Goal: Task Accomplishment & Management: Use online tool/utility

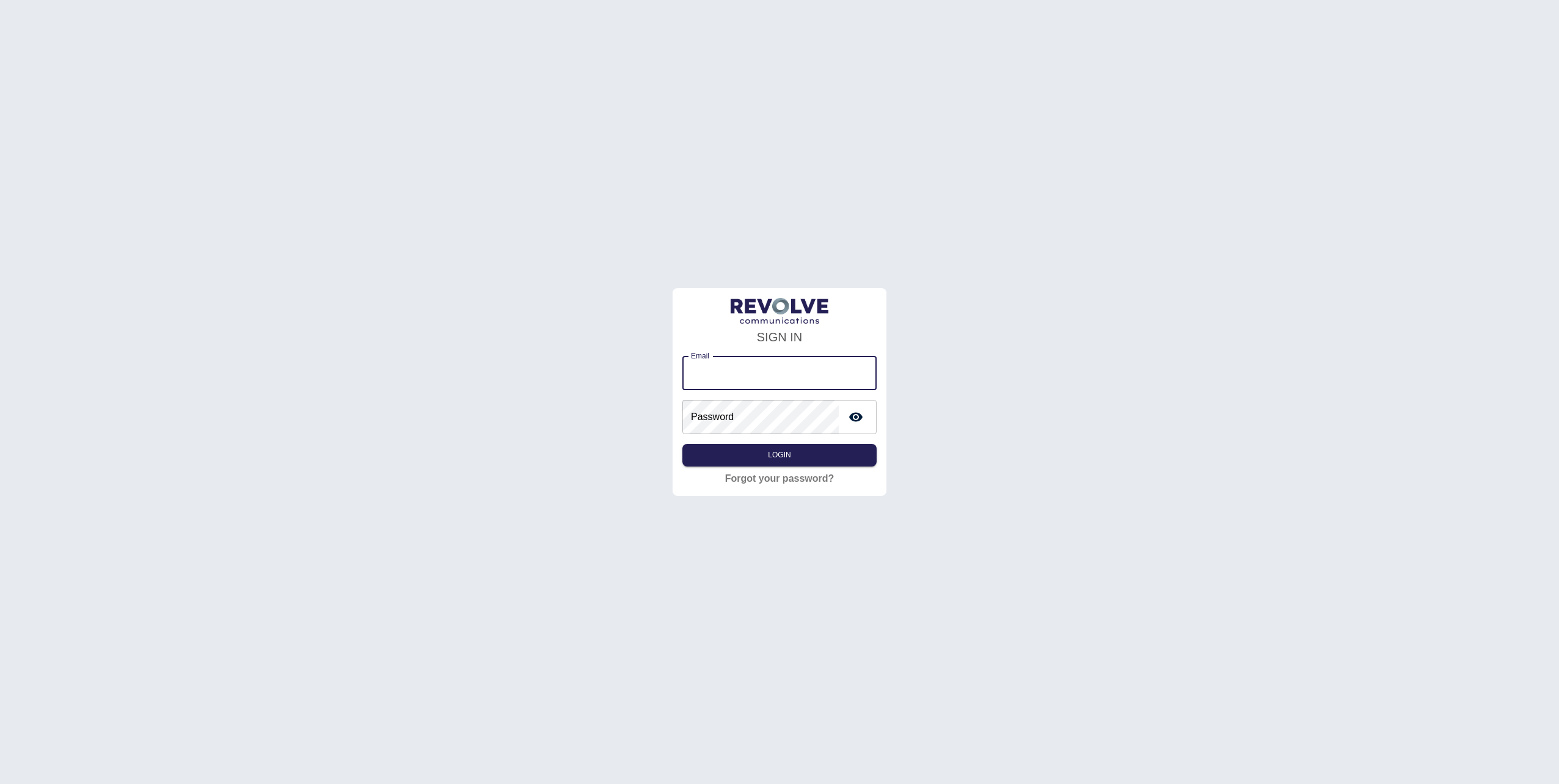
click at [724, 370] on input "Email" at bounding box center [780, 374] width 194 height 34
type input "**********"
click at [682, 444] on button "Login" at bounding box center [780, 455] width 194 height 22
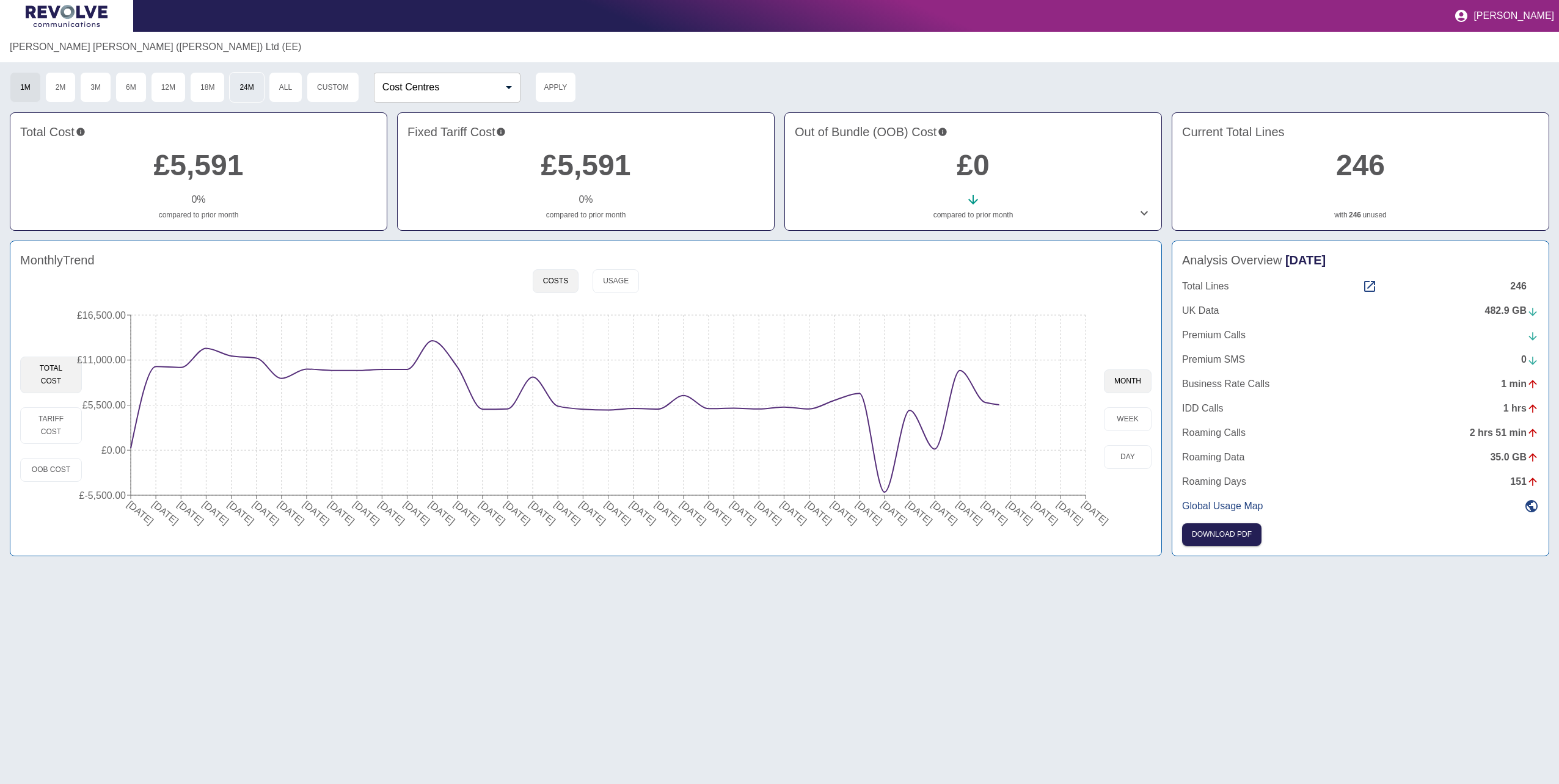
click at [246, 98] on button "24M" at bounding box center [246, 87] width 35 height 30
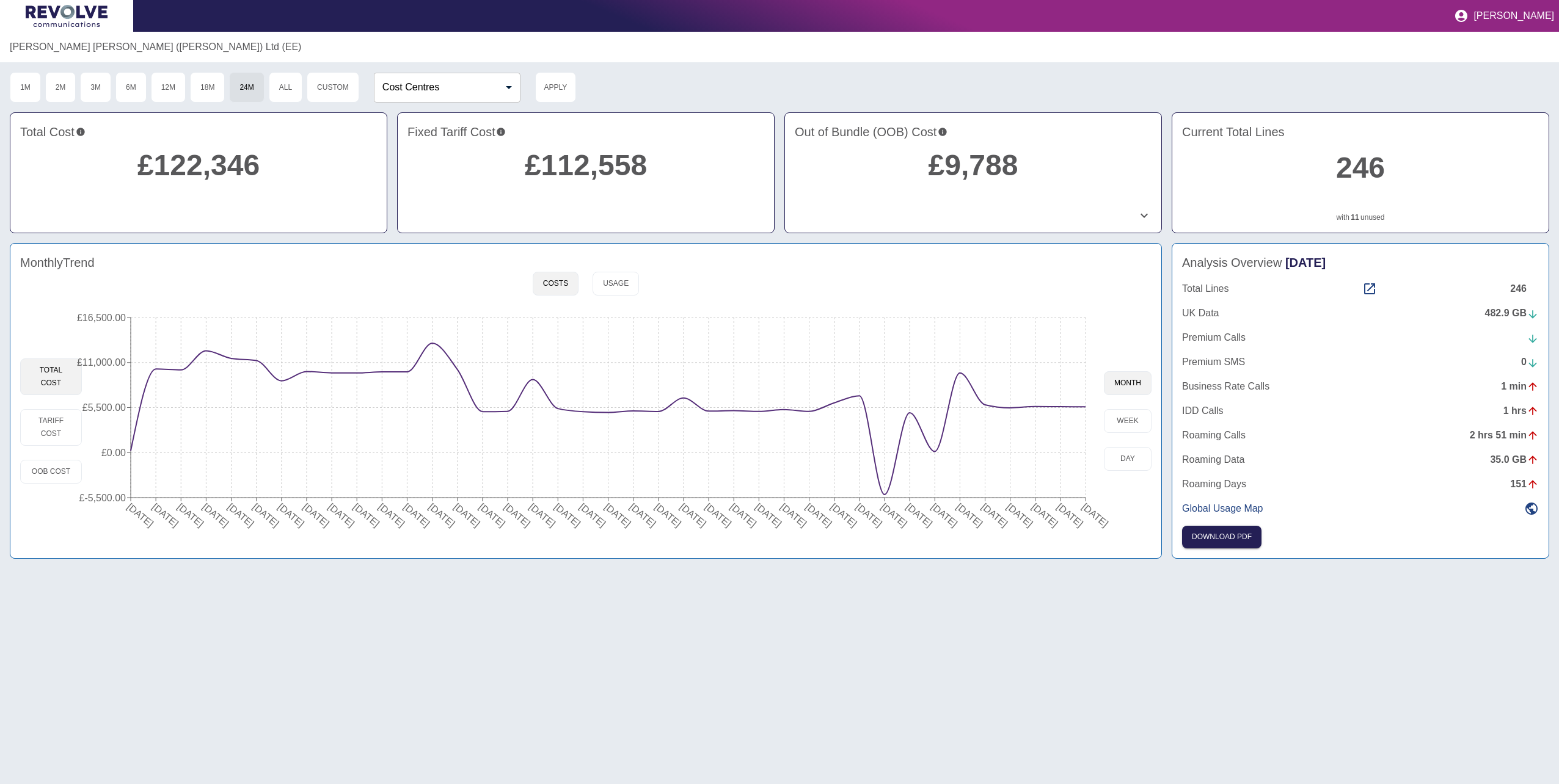
click at [1301, 181] on h2 "246" at bounding box center [1360, 168] width 357 height 44
click at [1355, 166] on link "246" at bounding box center [1360, 168] width 49 height 32
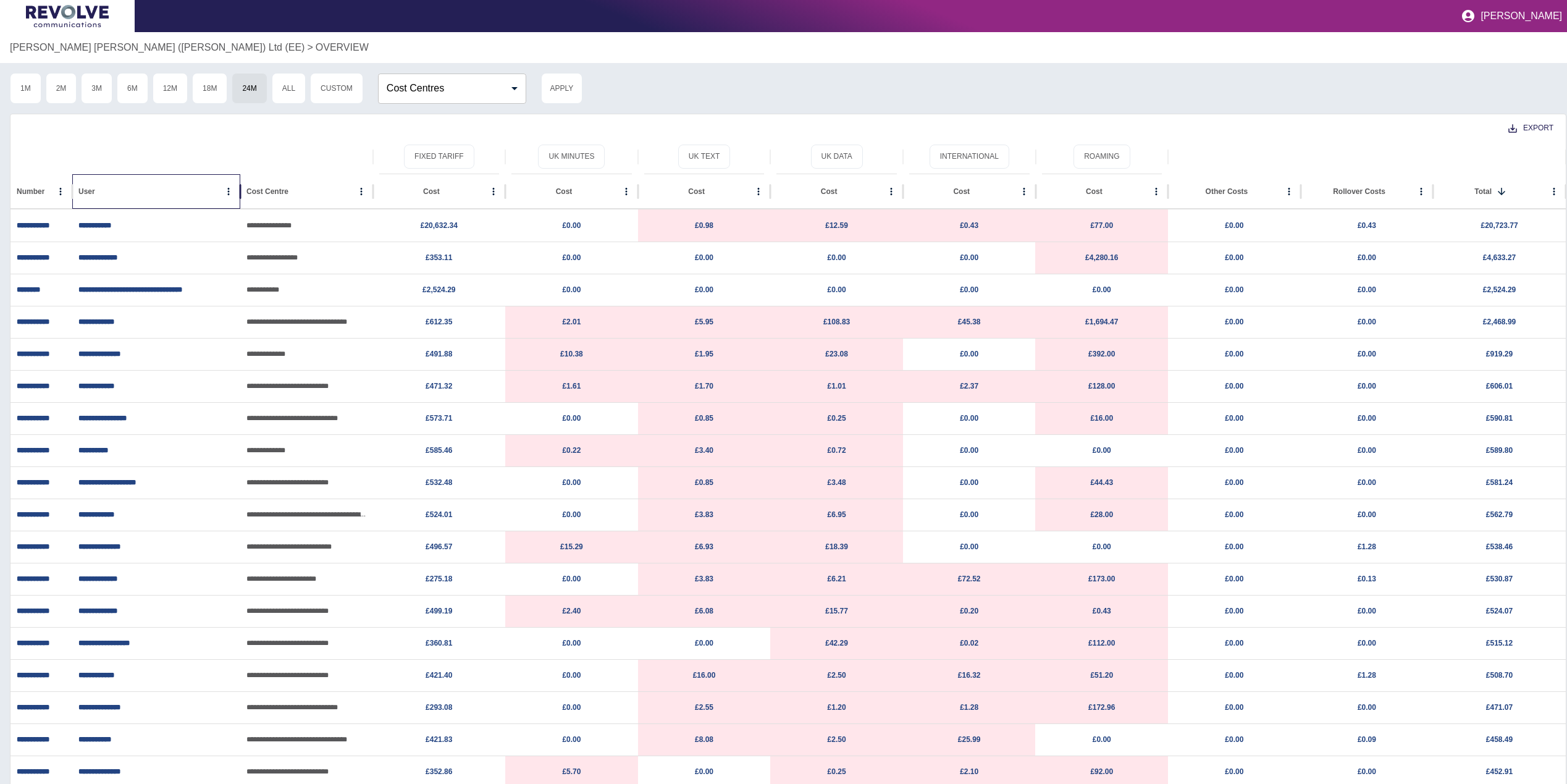
click at [146, 197] on div "User" at bounding box center [149, 191] width 141 height 34
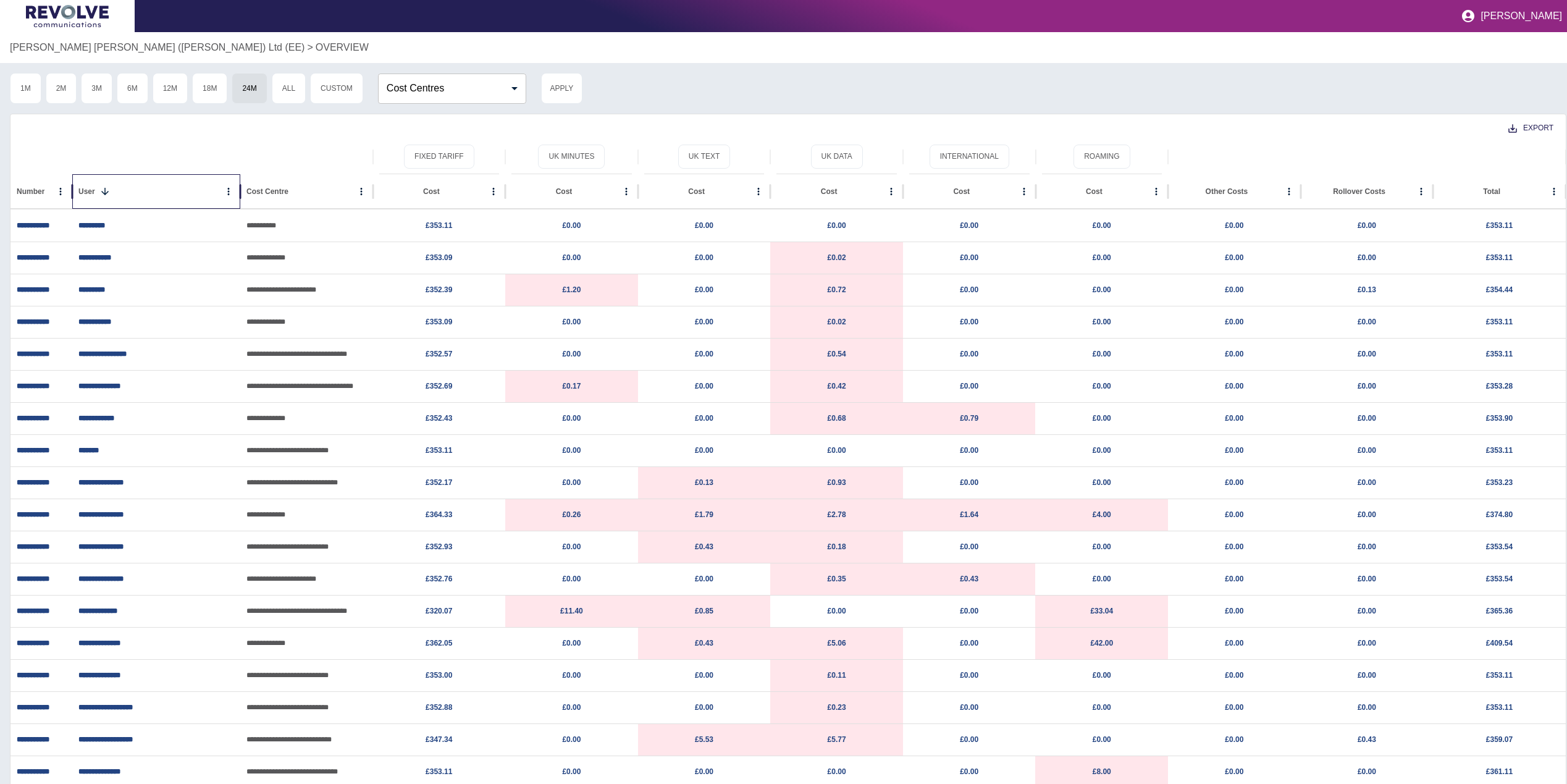
click at [146, 197] on div "User" at bounding box center [149, 191] width 141 height 34
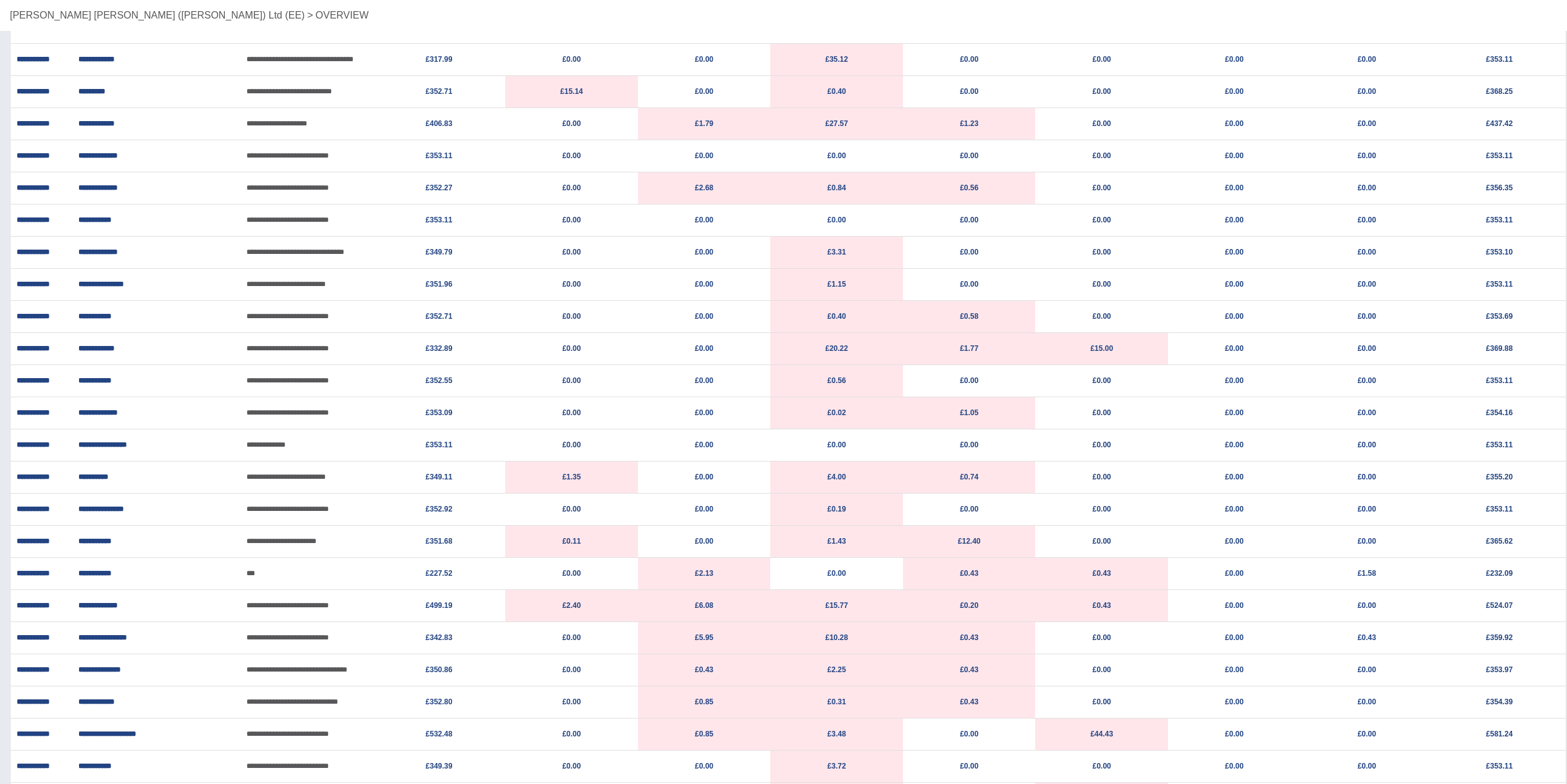
scroll to position [2470, 0]
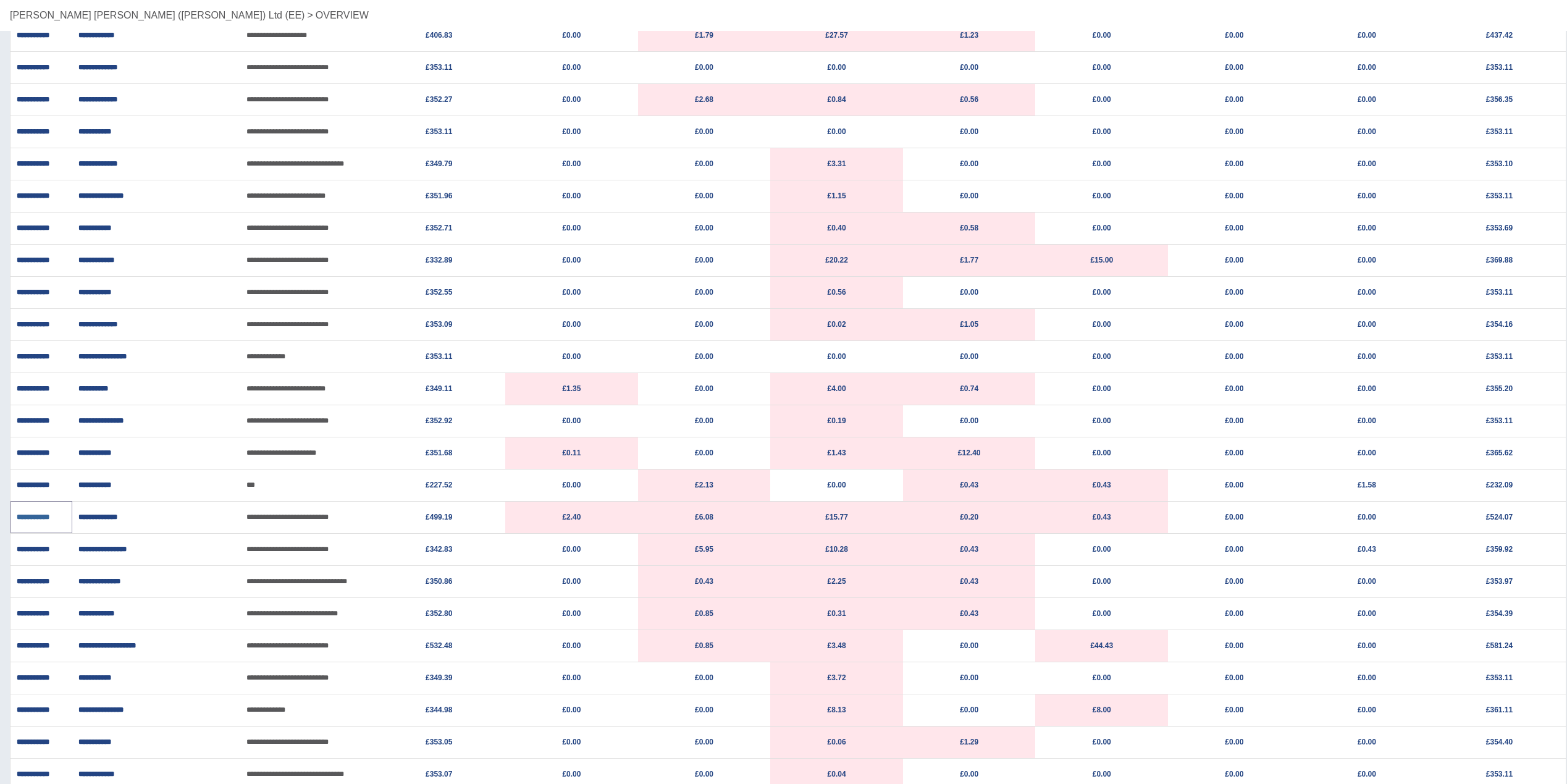
click at [45, 519] on link "**********" at bounding box center [33, 516] width 33 height 7
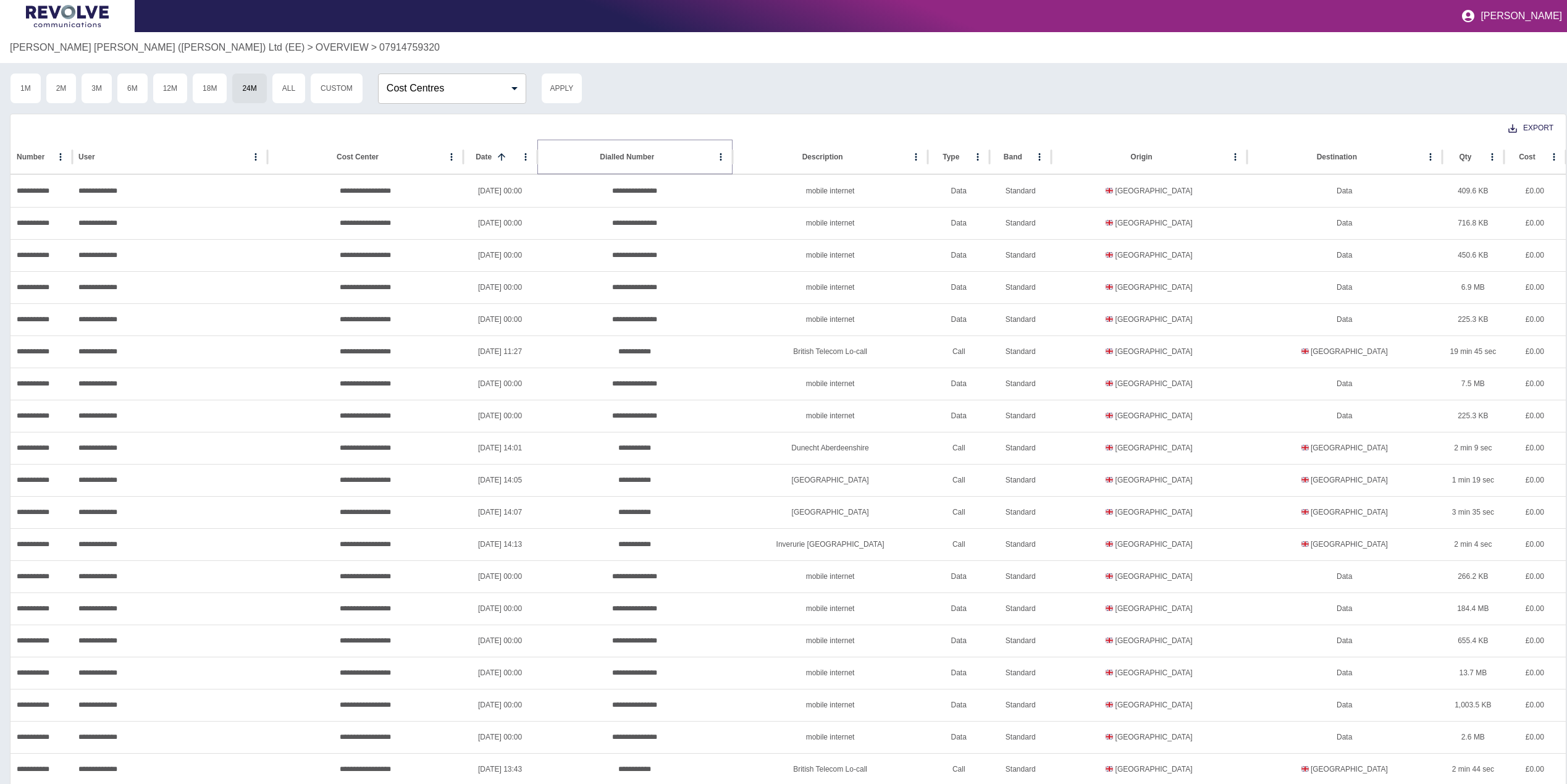
click at [655, 163] on button "Sort" at bounding box center [664, 157] width 17 height 17
click at [617, 155] on div "Dialled Number" at bounding box center [618, 157] width 54 height 9
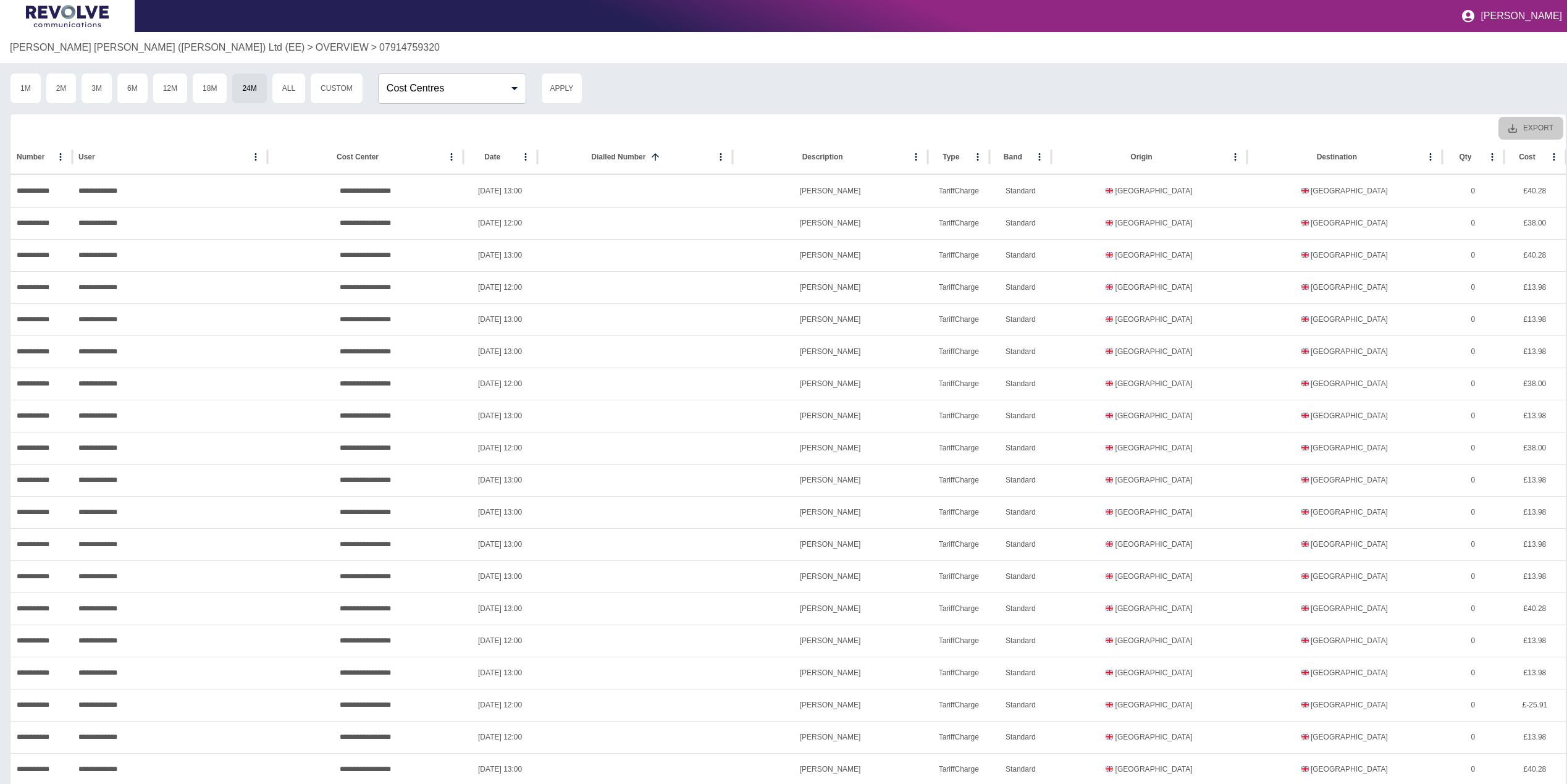
click at [1552, 129] on button "Export" at bounding box center [1530, 128] width 65 height 23
click at [1508, 153] on li "Download as CSV" at bounding box center [1514, 155] width 100 height 22
